Goal: Find specific page/section: Find specific page/section

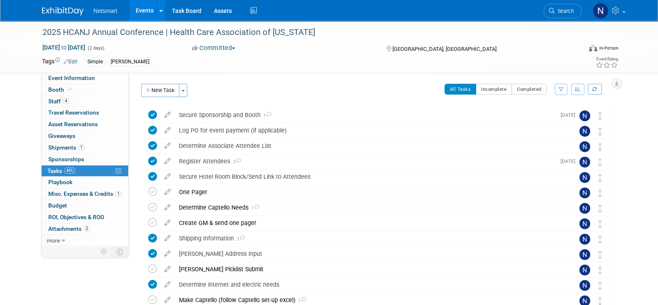
click at [551, 20] on div "Netsmart Events Add Event Bulk Upload Events Shareable Event Boards Recently Vi…" at bounding box center [329, 10] width 575 height 21
click at [571, 4] on link "Search" at bounding box center [563, 11] width 38 height 15
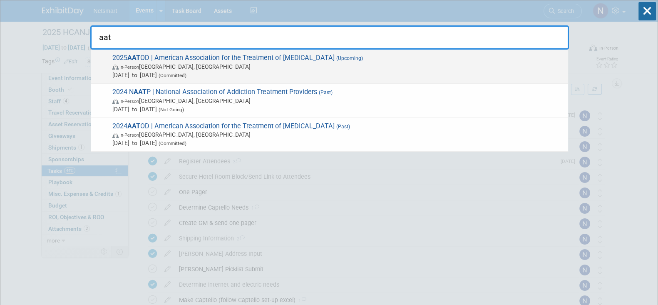
type input "aat"
click at [329, 65] on span "In-Person [GEOGRAPHIC_DATA], [GEOGRAPHIC_DATA]" at bounding box center [338, 66] width 452 height 8
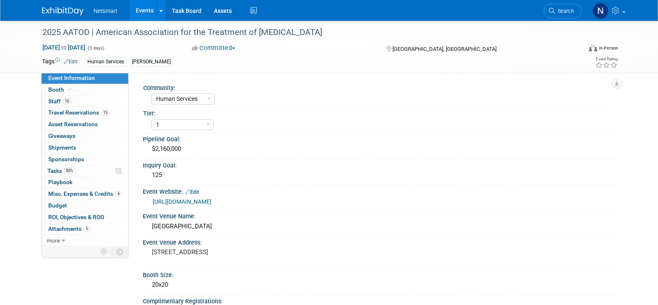
select select "Human Services"
select select "1"
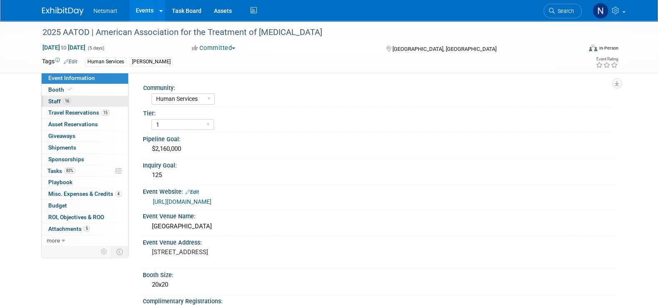
click at [77, 98] on link "16 Staff 16" at bounding box center [85, 101] width 87 height 11
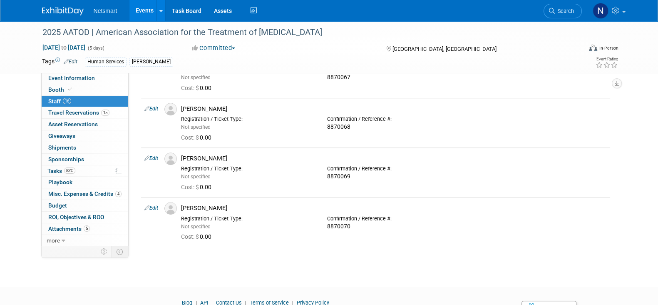
scroll to position [662, 0]
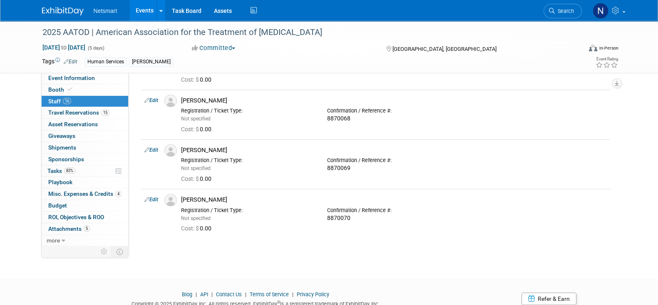
click at [416, 300] on div "Copyright © 2025 ExhibitDay, Inc. All rights reserved. ExhibitDay ® is a regist…" at bounding box center [256, 303] width 428 height 10
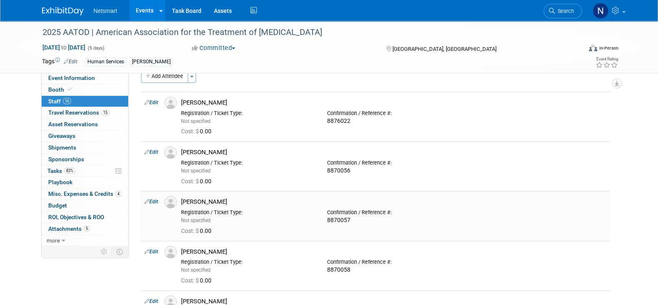
scroll to position [0, 0]
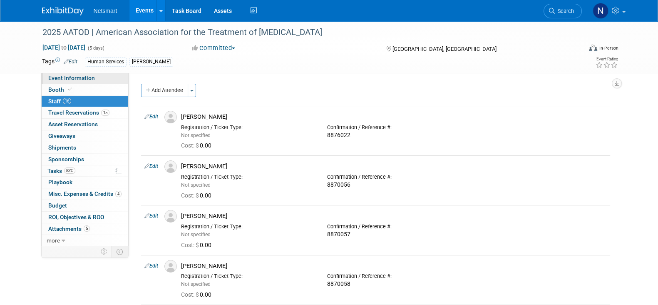
click at [80, 80] on span "Event Information" at bounding box center [71, 78] width 47 height 7
select select "Human Services"
select select "1"
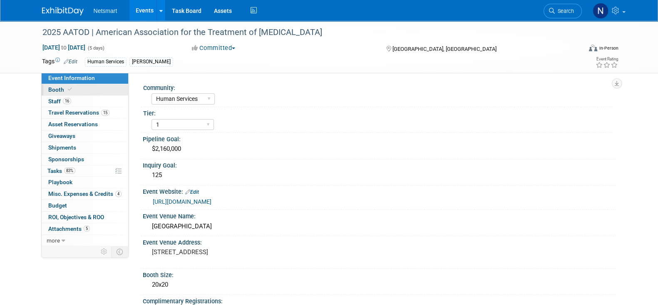
click at [74, 89] on link "Booth" at bounding box center [85, 89] width 87 height 11
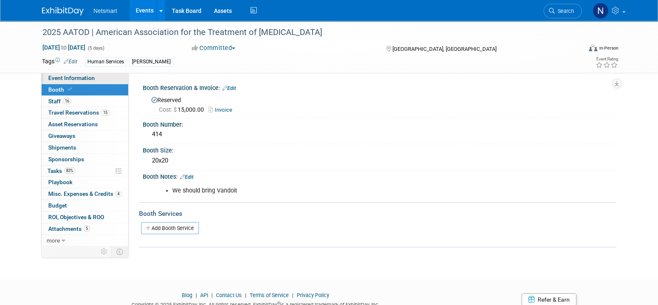
click at [81, 79] on span "Event Information" at bounding box center [71, 78] width 47 height 7
select select "Human Services"
select select "1"
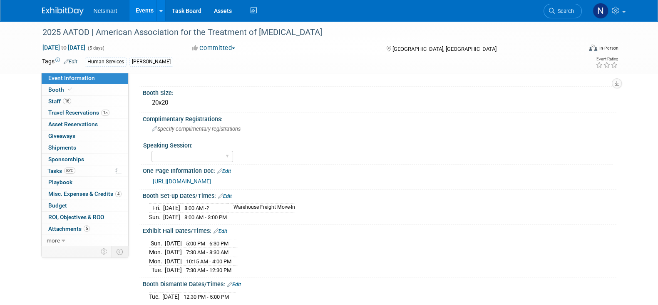
scroll to position [297, 0]
